Goal: Task Accomplishment & Management: Use online tool/utility

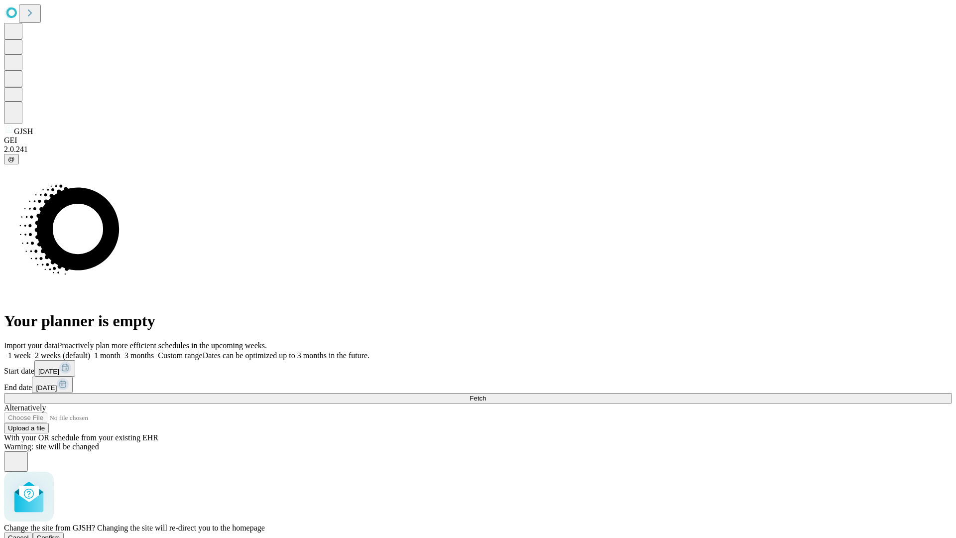
click at [60, 534] on span "Confirm" at bounding box center [48, 537] width 23 height 7
click at [90, 351] on label "2 weeks (default)" at bounding box center [60, 355] width 59 height 8
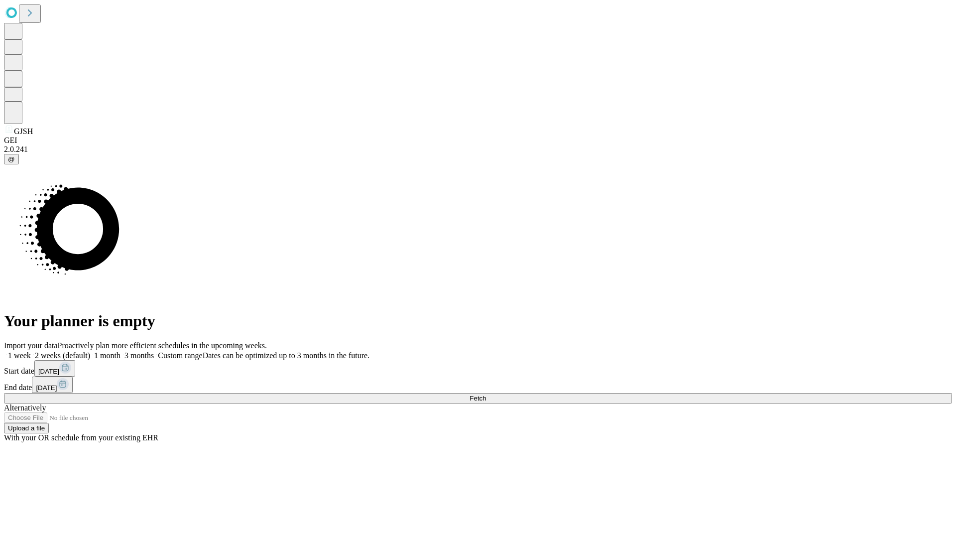
click at [486, 394] on span "Fetch" at bounding box center [477, 397] width 16 height 7
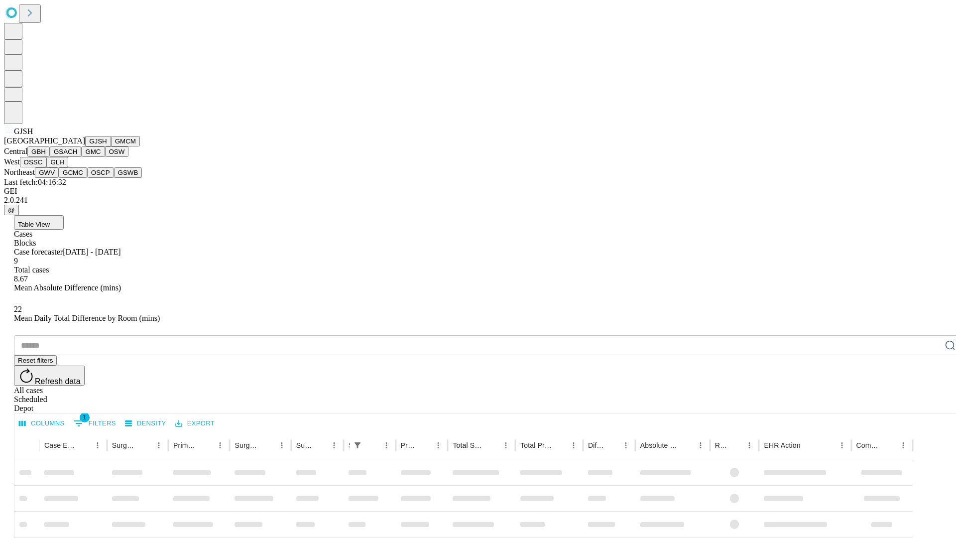
click at [111, 146] on button "GMCM" at bounding box center [125, 141] width 29 height 10
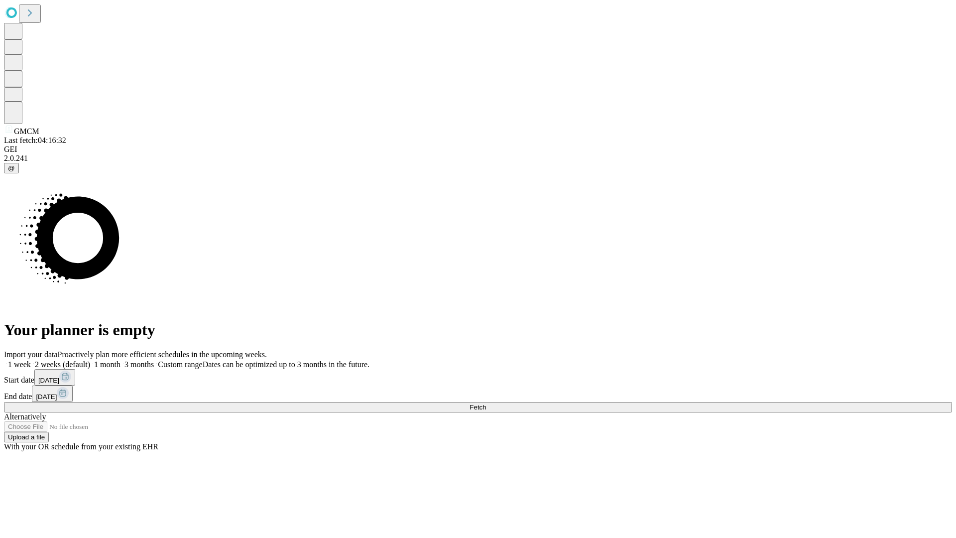
click at [90, 360] on label "2 weeks (default)" at bounding box center [60, 364] width 59 height 8
click at [486, 403] on span "Fetch" at bounding box center [477, 406] width 16 height 7
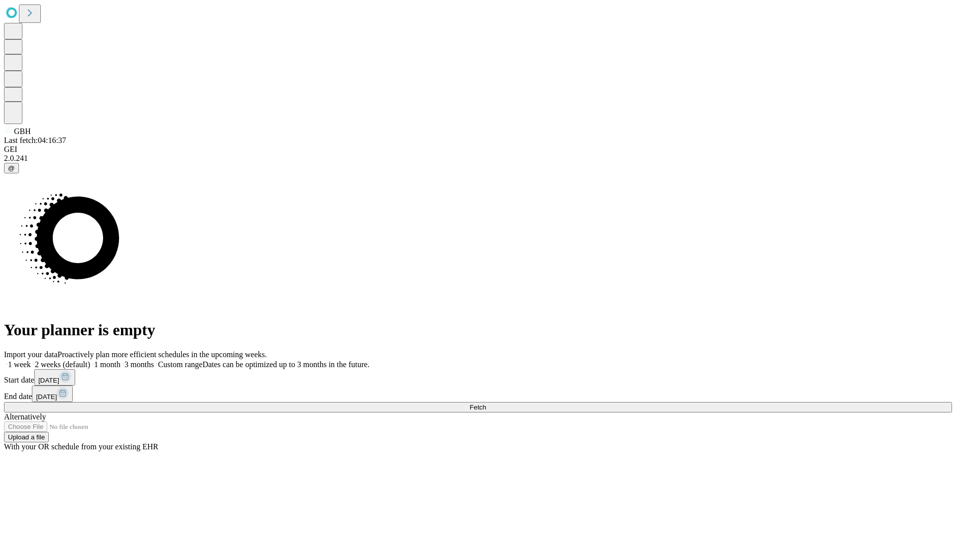
click at [90, 360] on label "2 weeks (default)" at bounding box center [60, 364] width 59 height 8
click at [486, 403] on span "Fetch" at bounding box center [477, 406] width 16 height 7
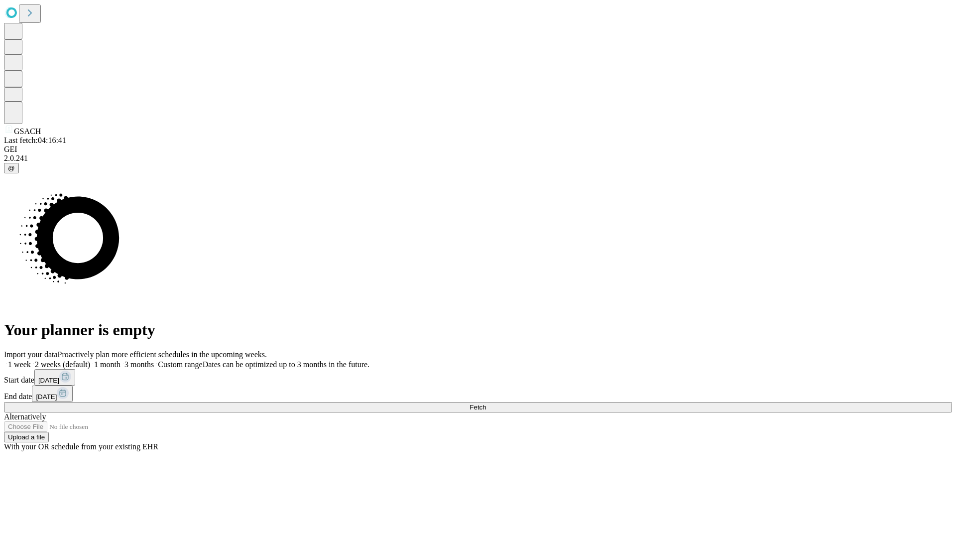
click at [90, 360] on label "2 weeks (default)" at bounding box center [60, 364] width 59 height 8
click at [486, 403] on span "Fetch" at bounding box center [477, 406] width 16 height 7
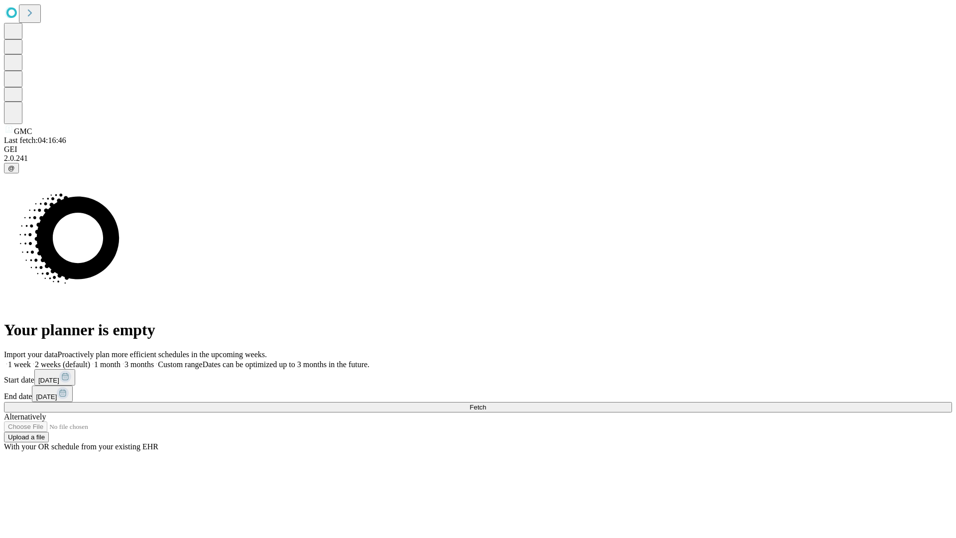
click at [90, 360] on label "2 weeks (default)" at bounding box center [60, 364] width 59 height 8
click at [486, 403] on span "Fetch" at bounding box center [477, 406] width 16 height 7
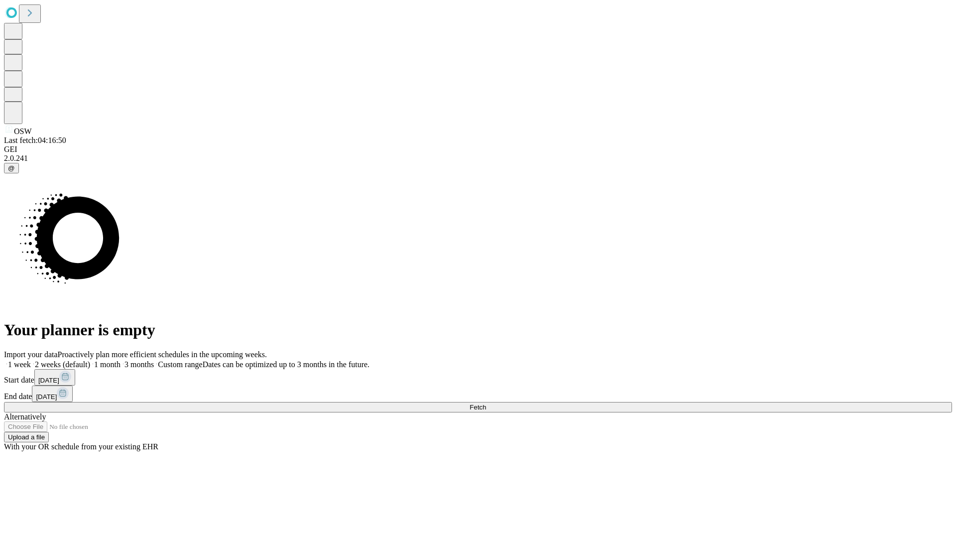
click at [90, 360] on label "2 weeks (default)" at bounding box center [60, 364] width 59 height 8
click at [486, 403] on span "Fetch" at bounding box center [477, 406] width 16 height 7
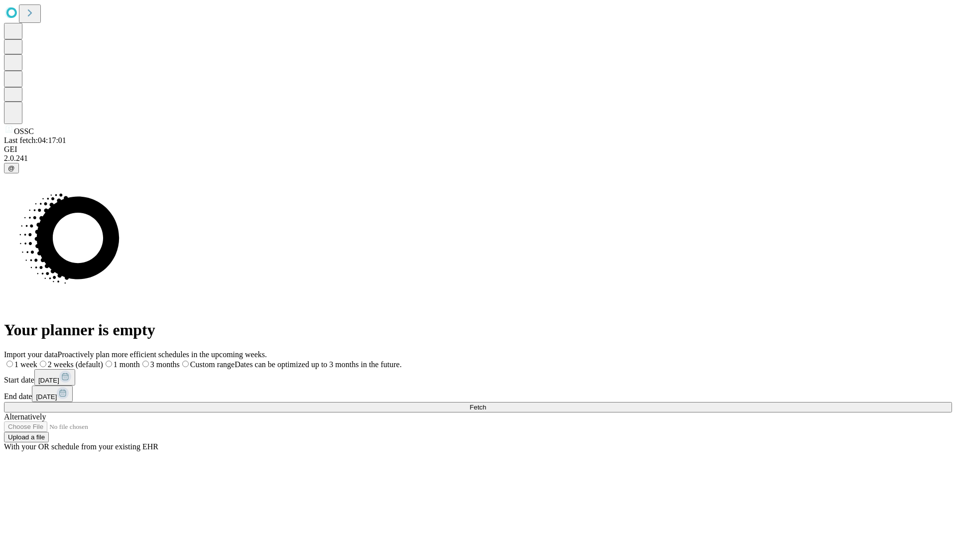
click at [486, 403] on span "Fetch" at bounding box center [477, 406] width 16 height 7
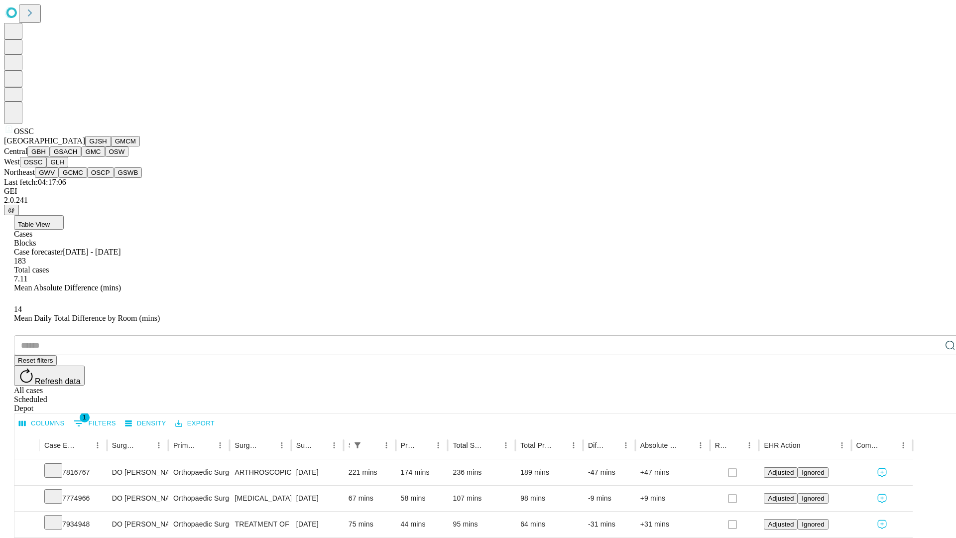
click at [68, 167] on button "GLH" at bounding box center [56, 162] width 21 height 10
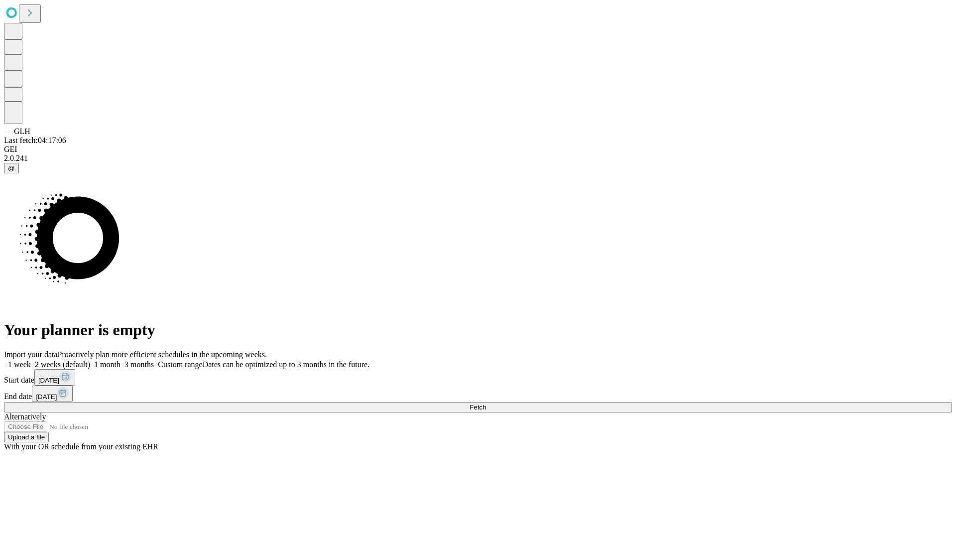
click at [90, 360] on label "2 weeks (default)" at bounding box center [60, 364] width 59 height 8
click at [486, 403] on span "Fetch" at bounding box center [477, 406] width 16 height 7
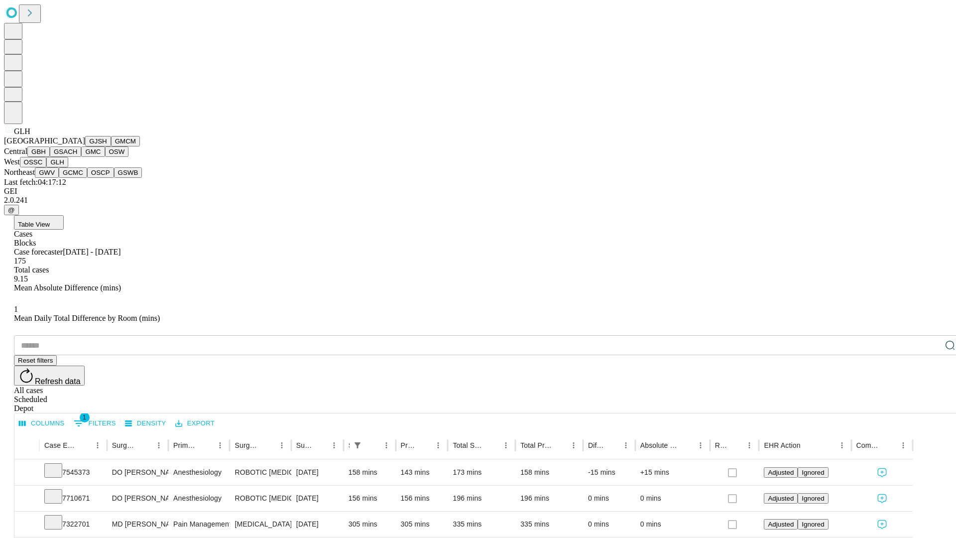
click at [59, 178] on button "GWV" at bounding box center [47, 172] width 24 height 10
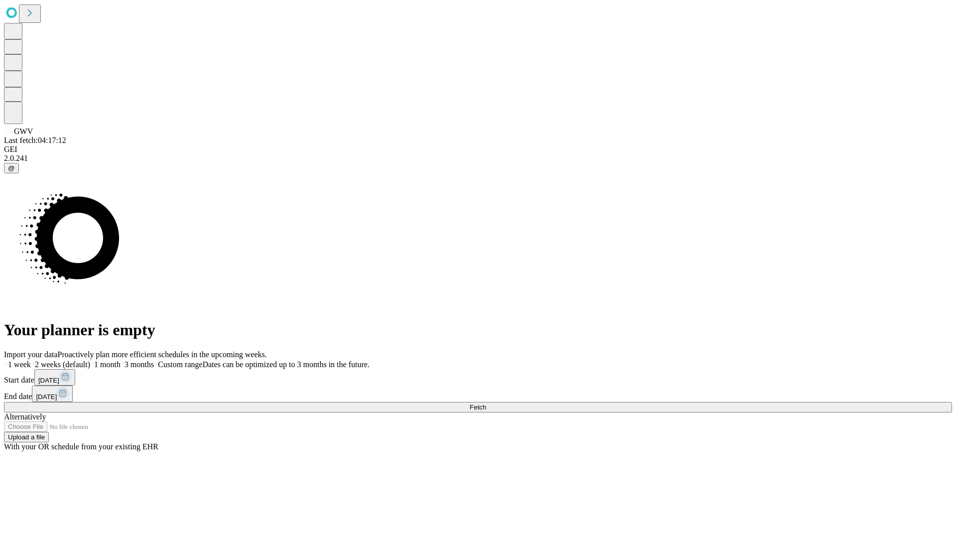
click at [90, 360] on label "2 weeks (default)" at bounding box center [60, 364] width 59 height 8
click at [486, 403] on span "Fetch" at bounding box center [477, 406] width 16 height 7
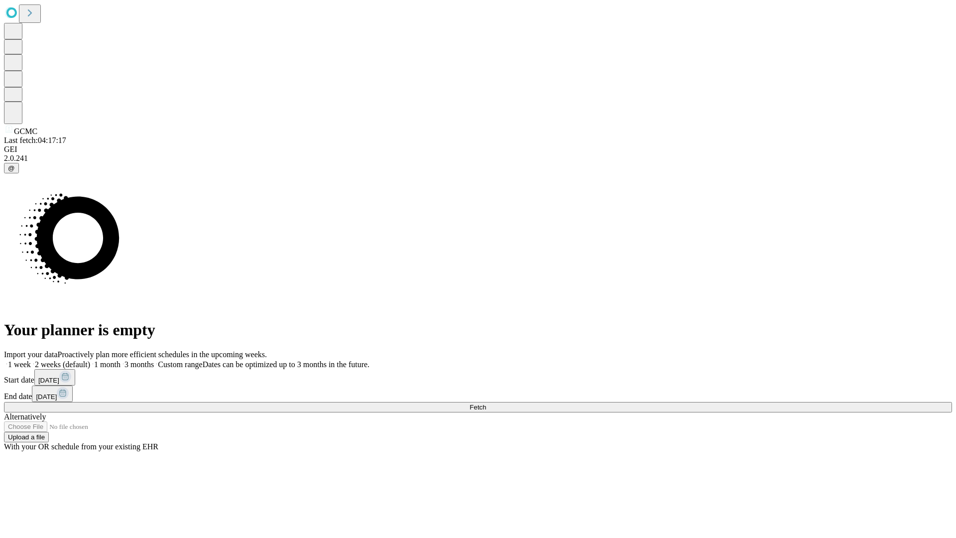
click at [90, 360] on label "2 weeks (default)" at bounding box center [60, 364] width 59 height 8
click at [486, 403] on span "Fetch" at bounding box center [477, 406] width 16 height 7
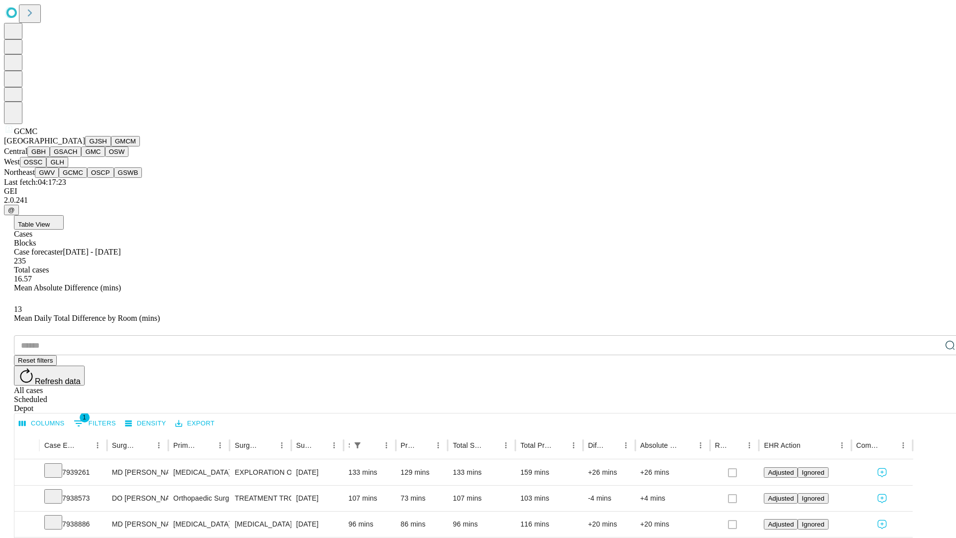
click at [87, 178] on button "OSCP" at bounding box center [100, 172] width 27 height 10
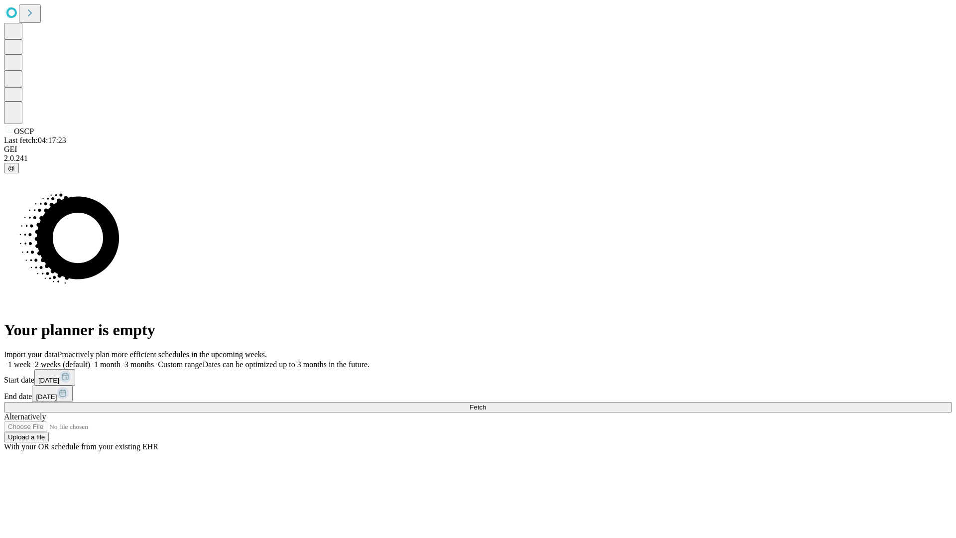
click at [90, 360] on label "2 weeks (default)" at bounding box center [60, 364] width 59 height 8
click at [486, 403] on span "Fetch" at bounding box center [477, 406] width 16 height 7
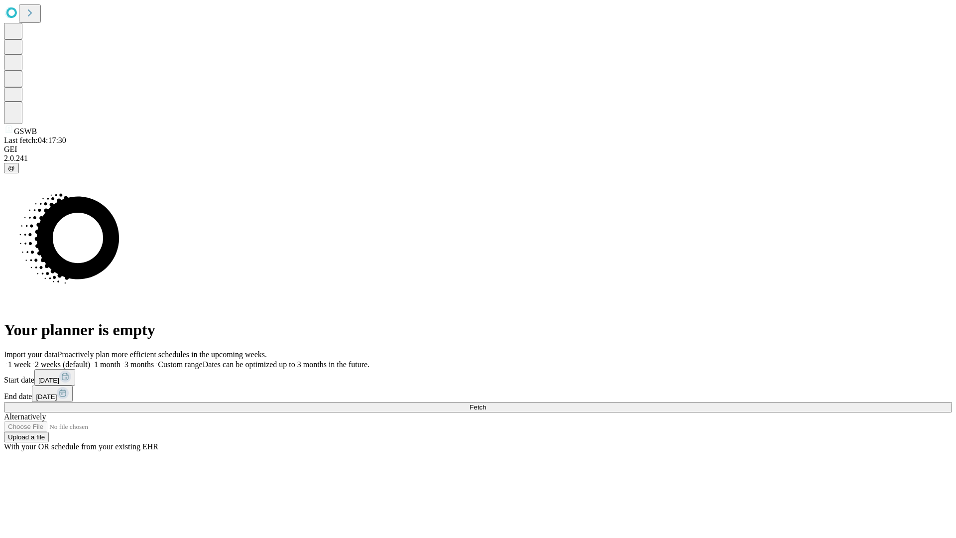
click at [486, 403] on span "Fetch" at bounding box center [477, 406] width 16 height 7
